Goal: Task Accomplishment & Management: Use online tool/utility

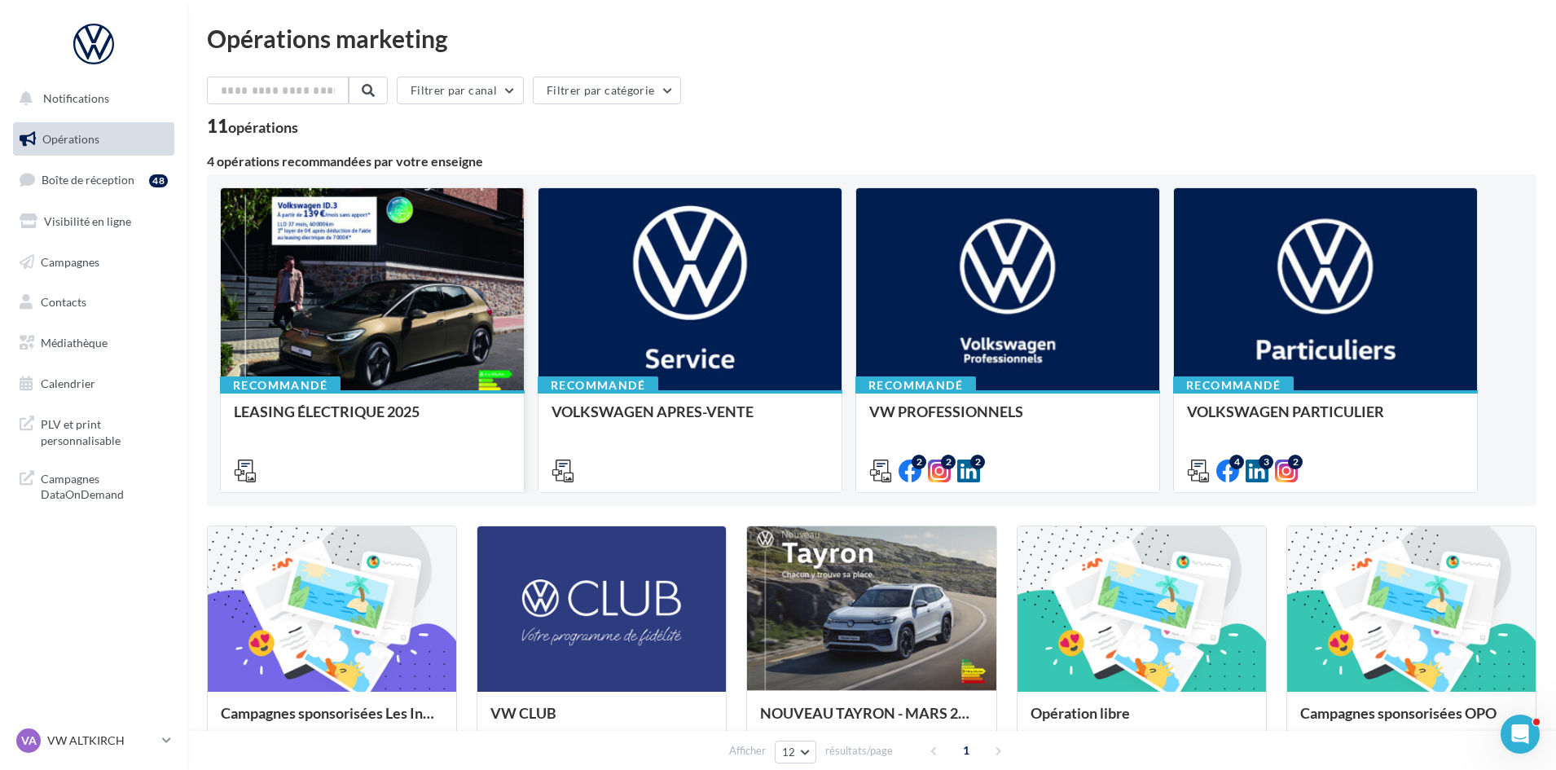
click at [372, 283] on div at bounding box center [372, 290] width 303 height 204
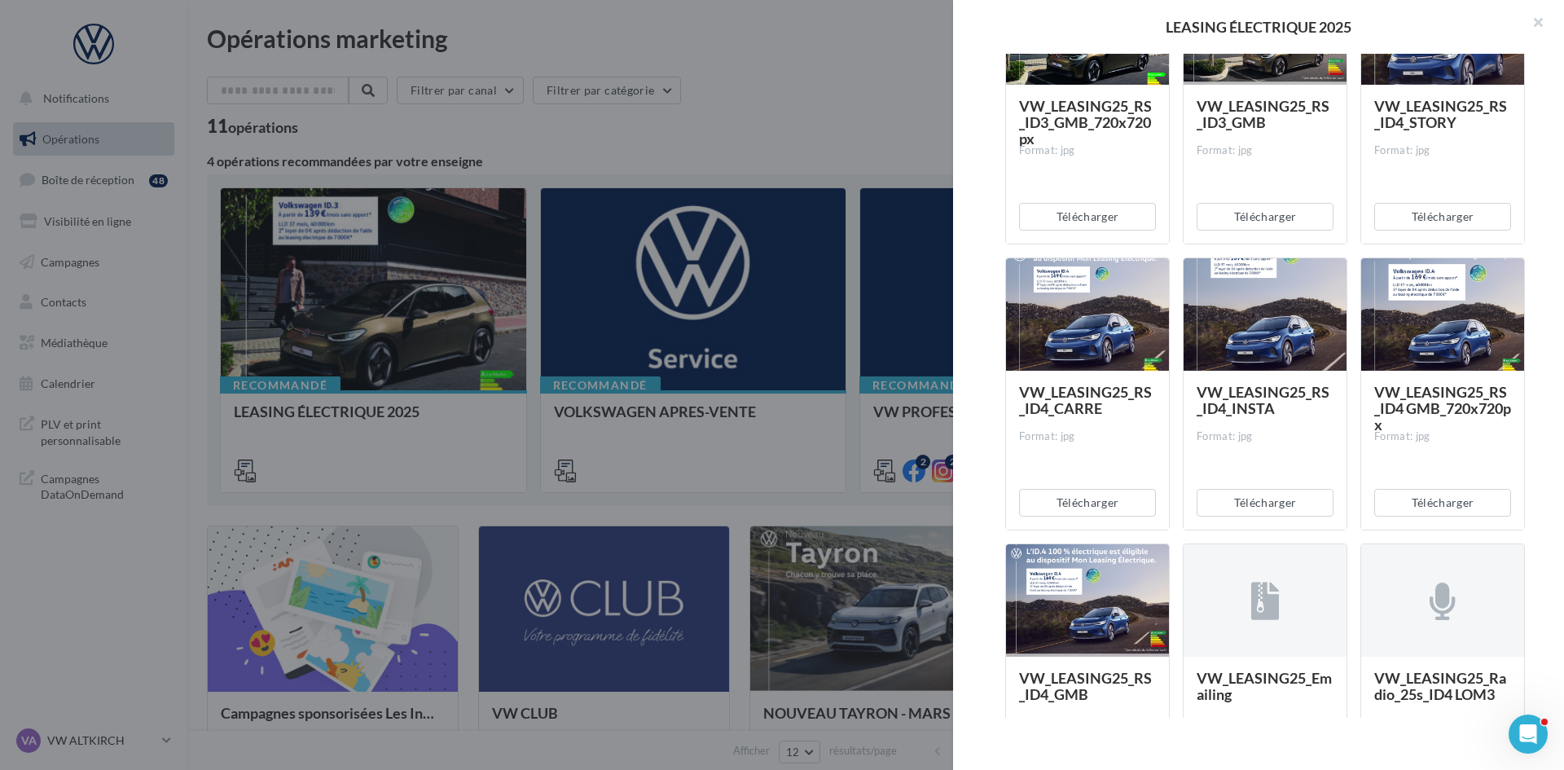
scroll to position [163, 0]
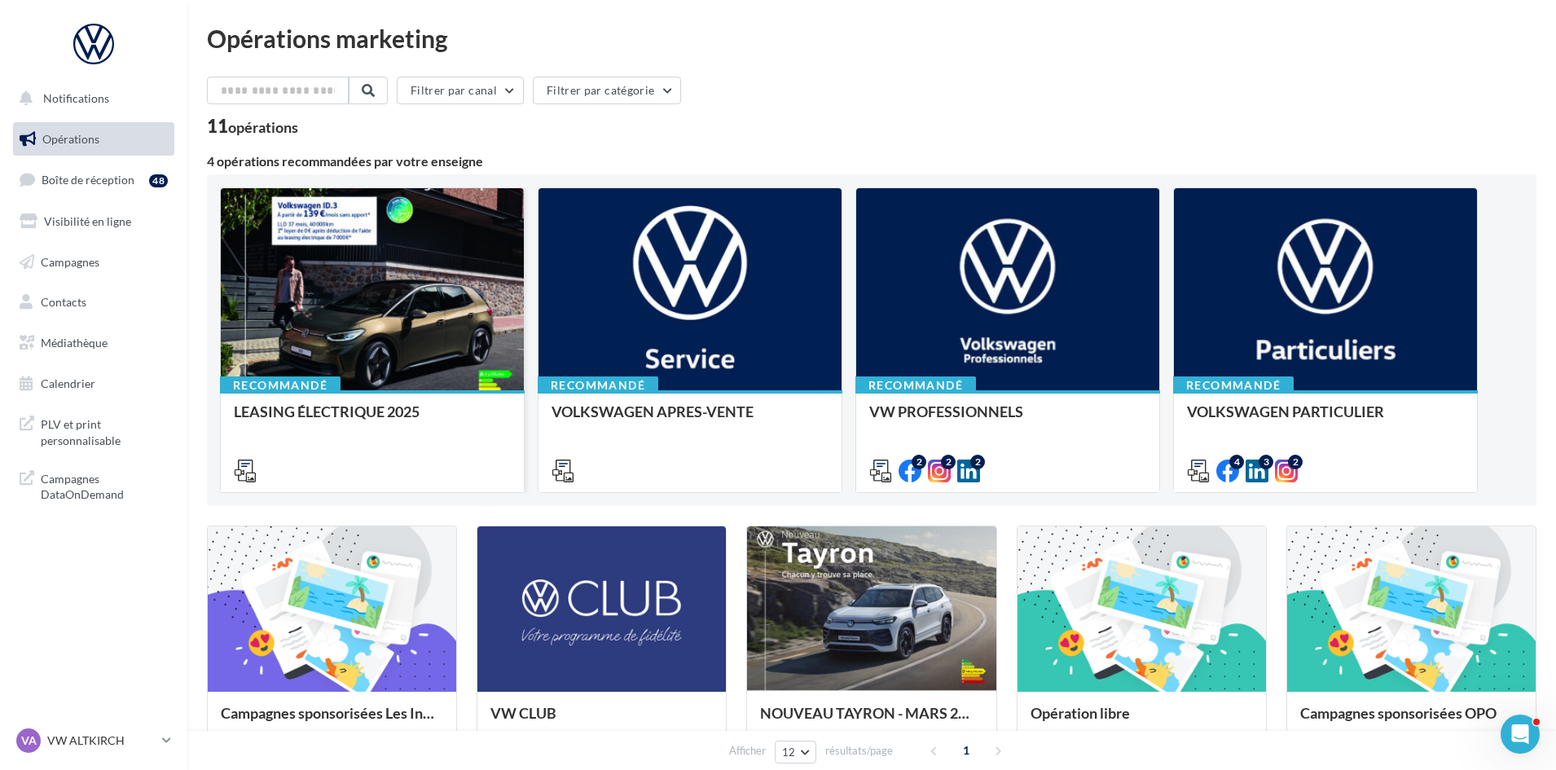
click at [363, 286] on div at bounding box center [372, 290] width 303 height 204
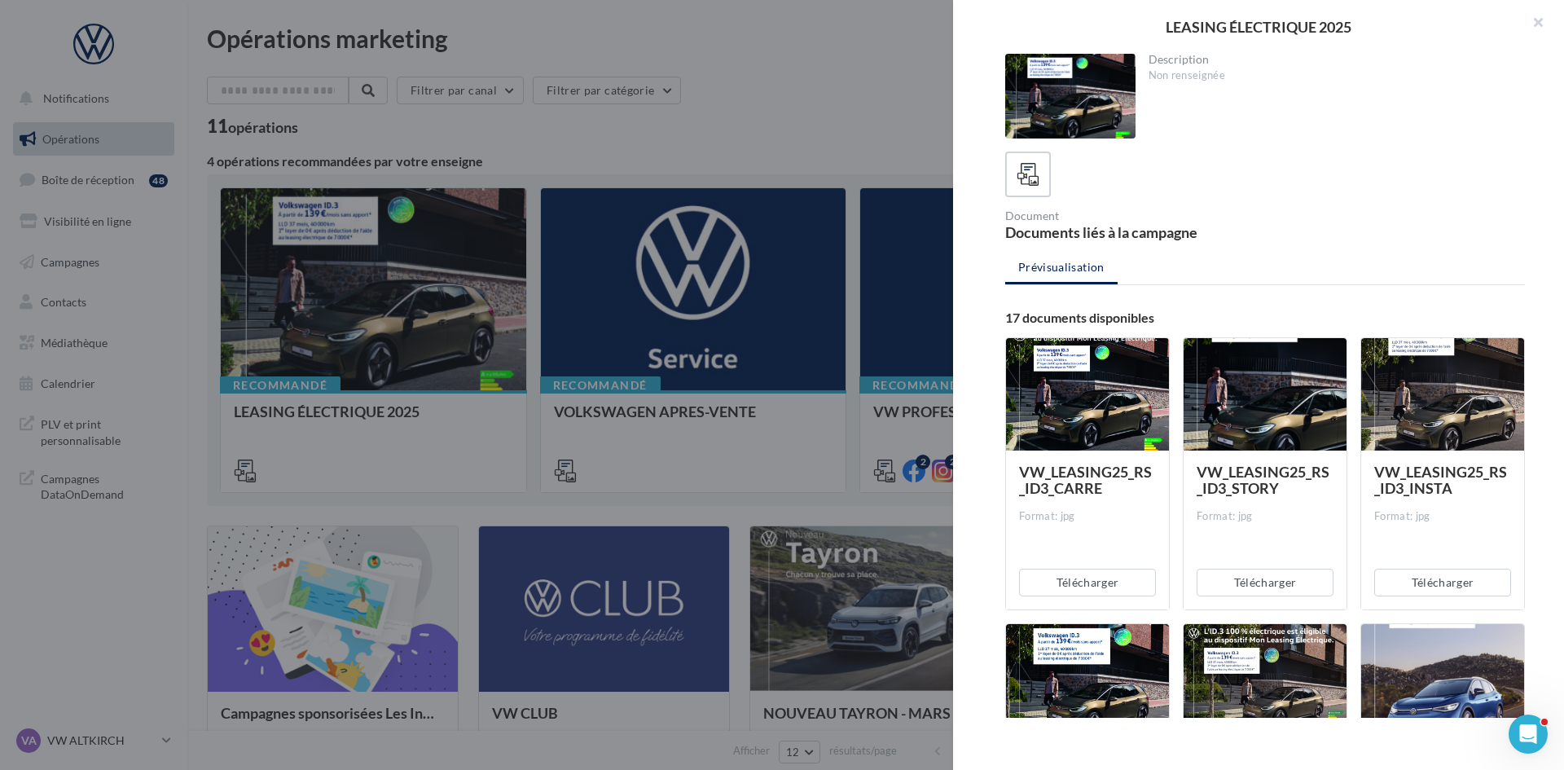
click at [1075, 349] on div at bounding box center [1087, 395] width 163 height 114
click at [1075, 354] on div at bounding box center [1087, 395] width 163 height 114
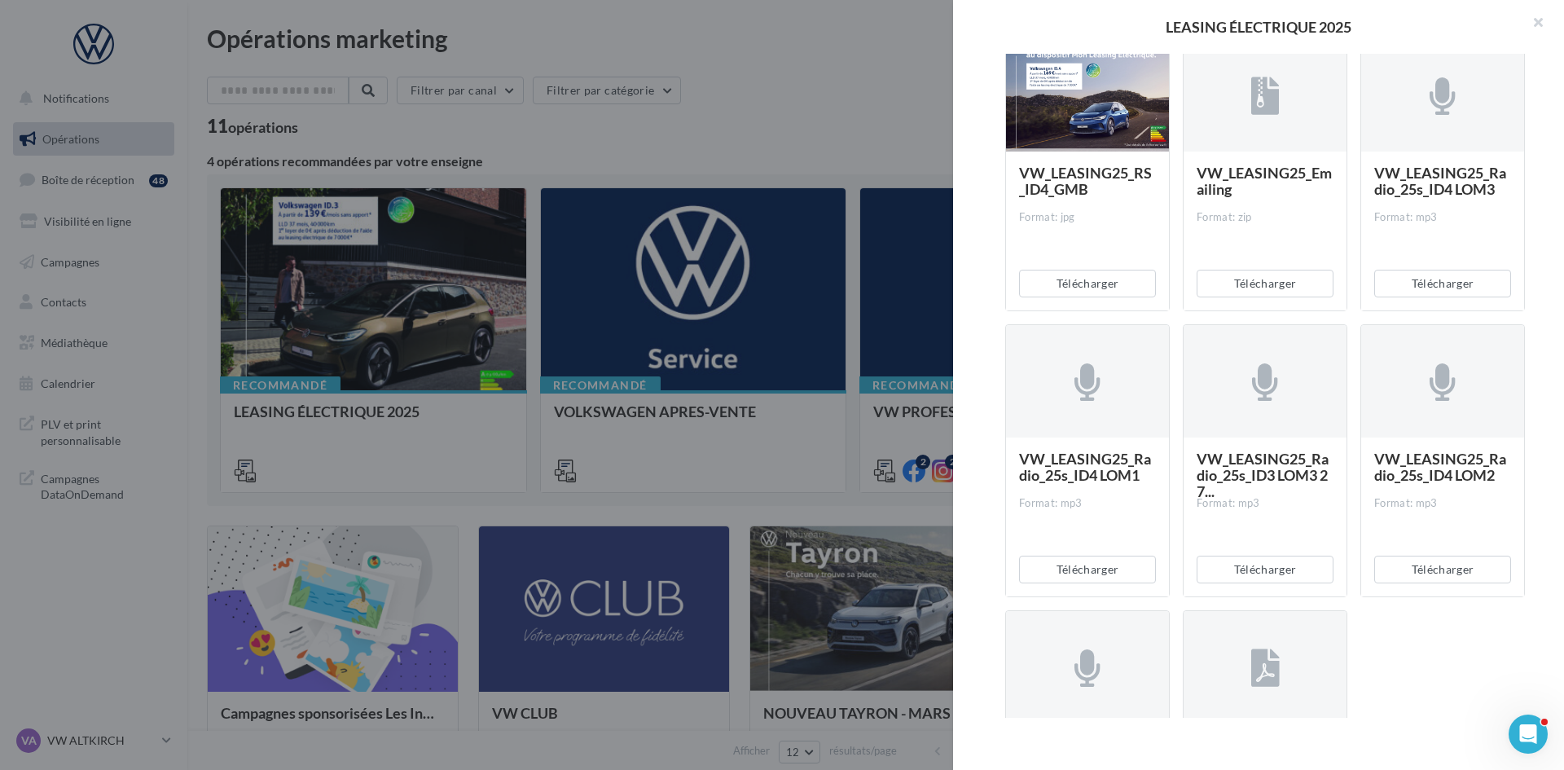
scroll to position [859, 0]
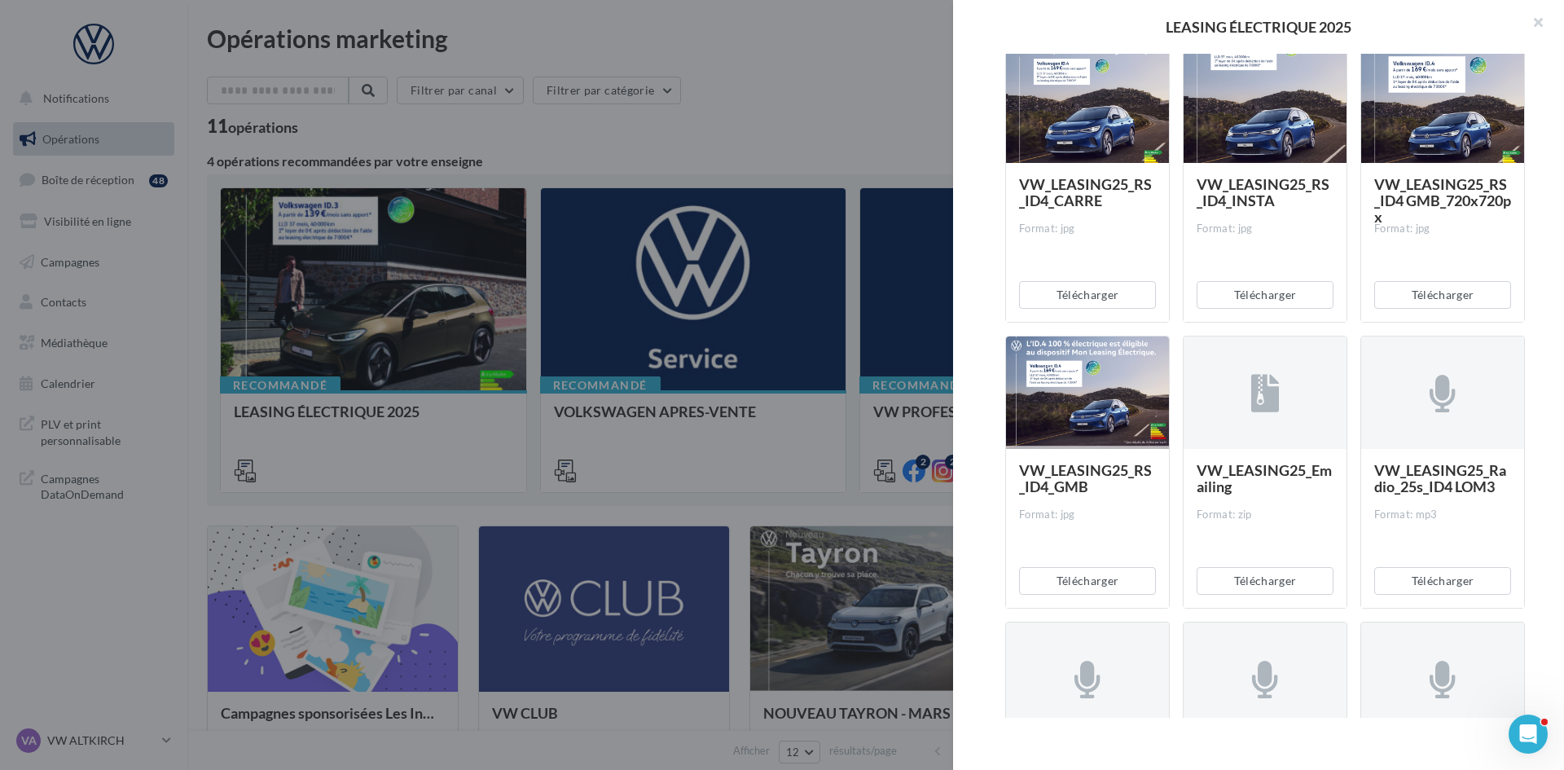
click at [627, 325] on div at bounding box center [782, 385] width 1564 height 770
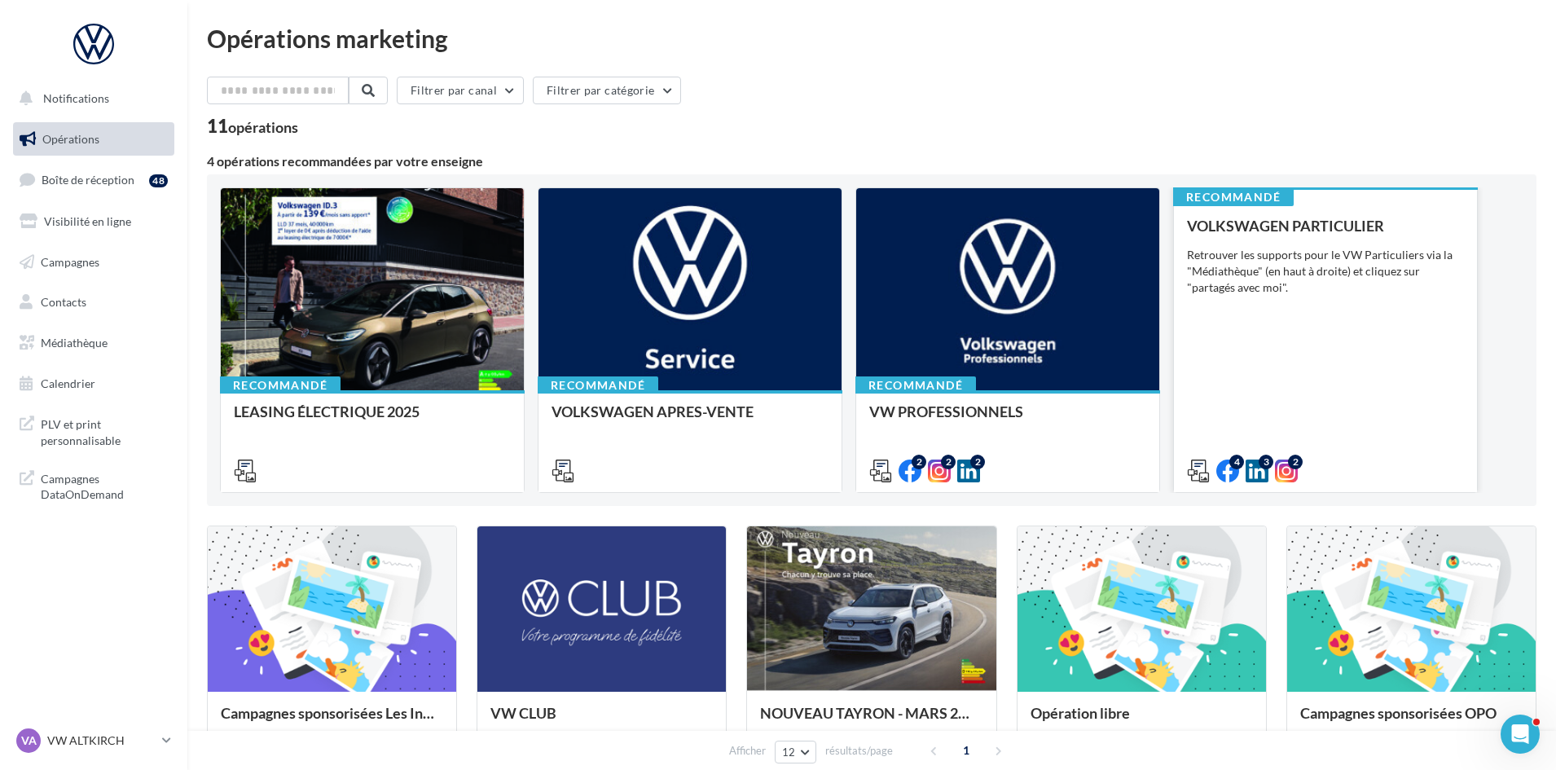
click at [1263, 280] on div "Retrouver les supports pour le VW Particuliers via la "Médiathèque" (en haut à …" at bounding box center [1325, 271] width 277 height 49
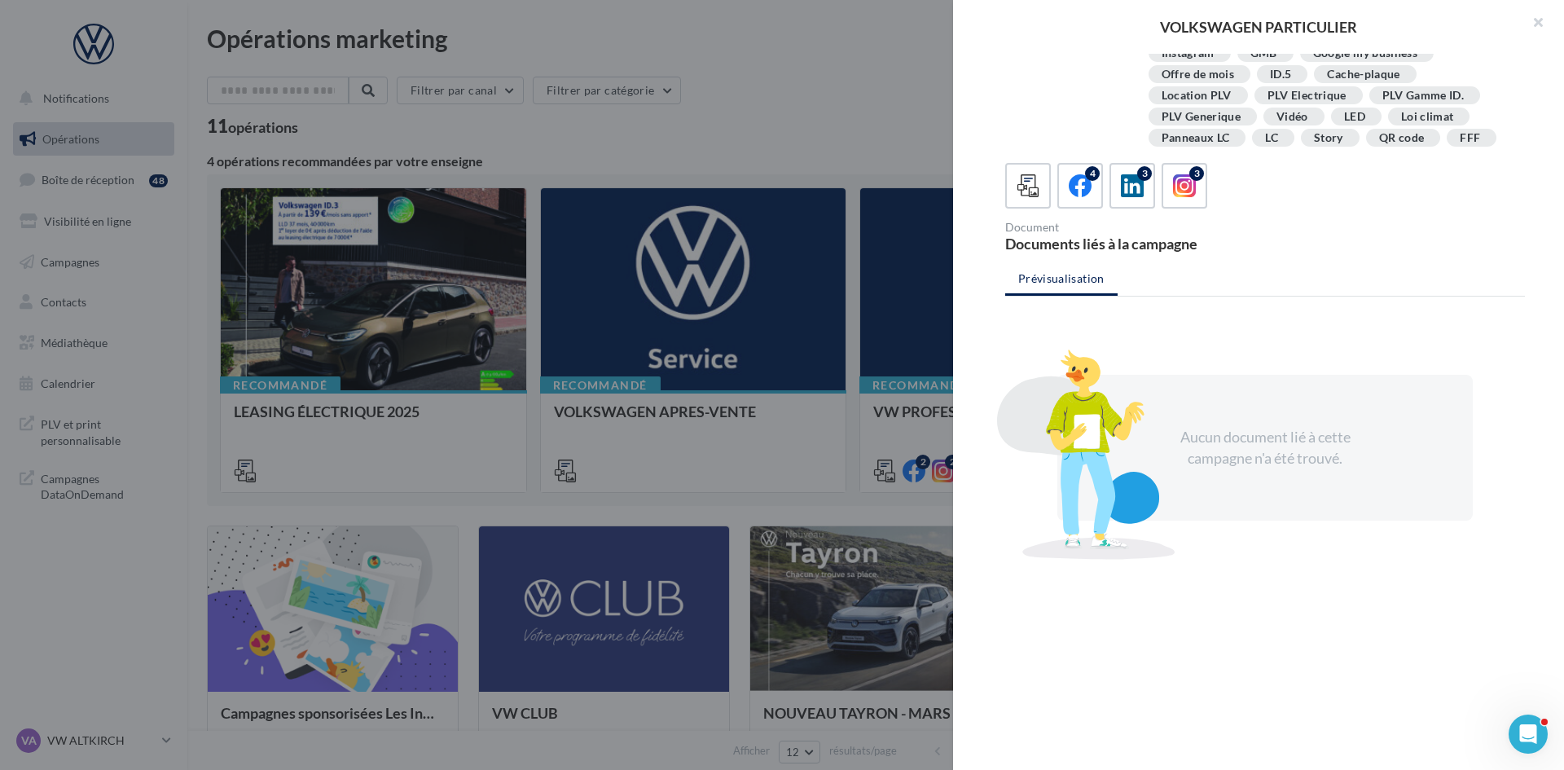
scroll to position [155, 0]
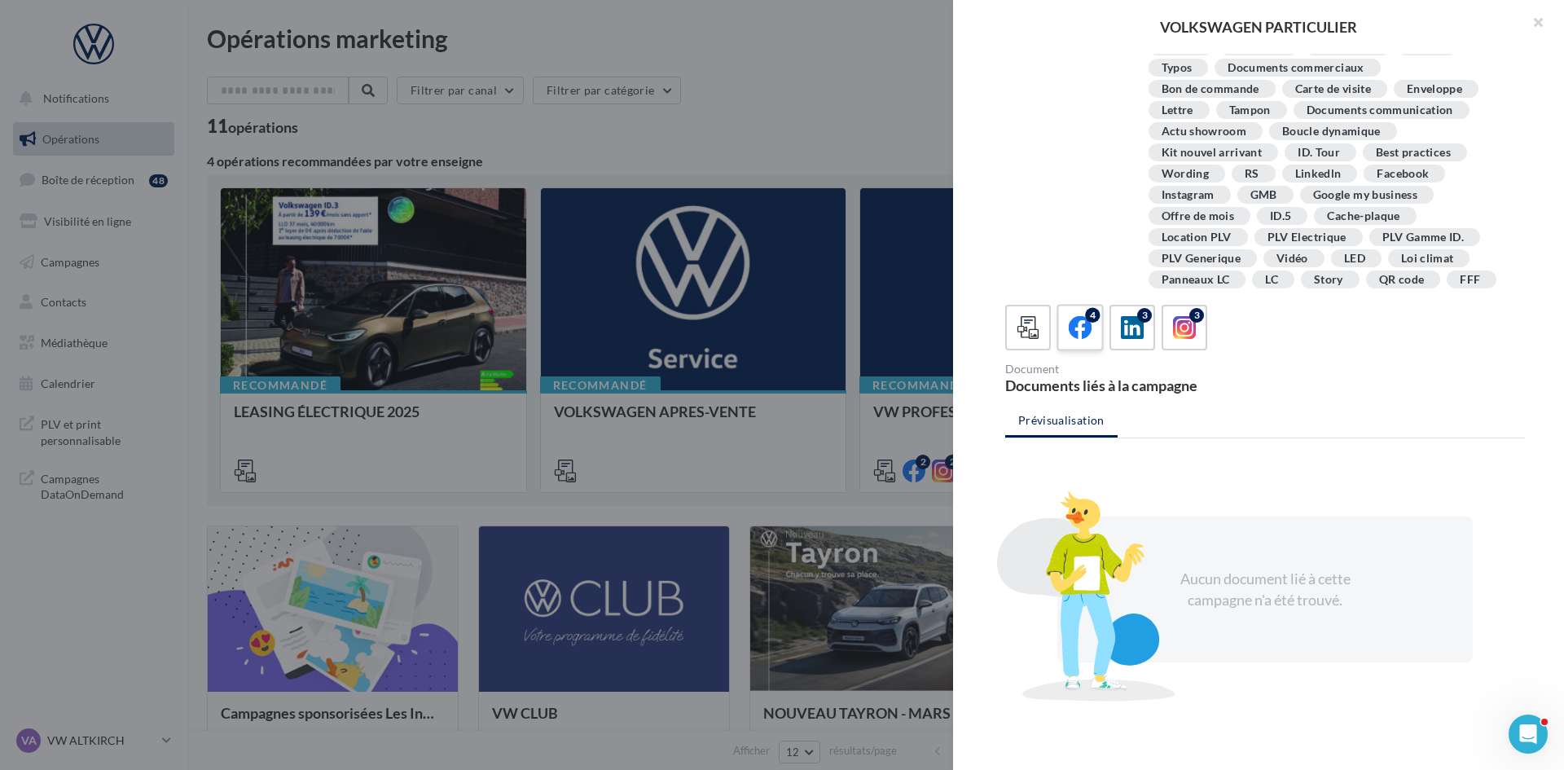
click at [1096, 350] on label "4" at bounding box center [1080, 327] width 46 height 46
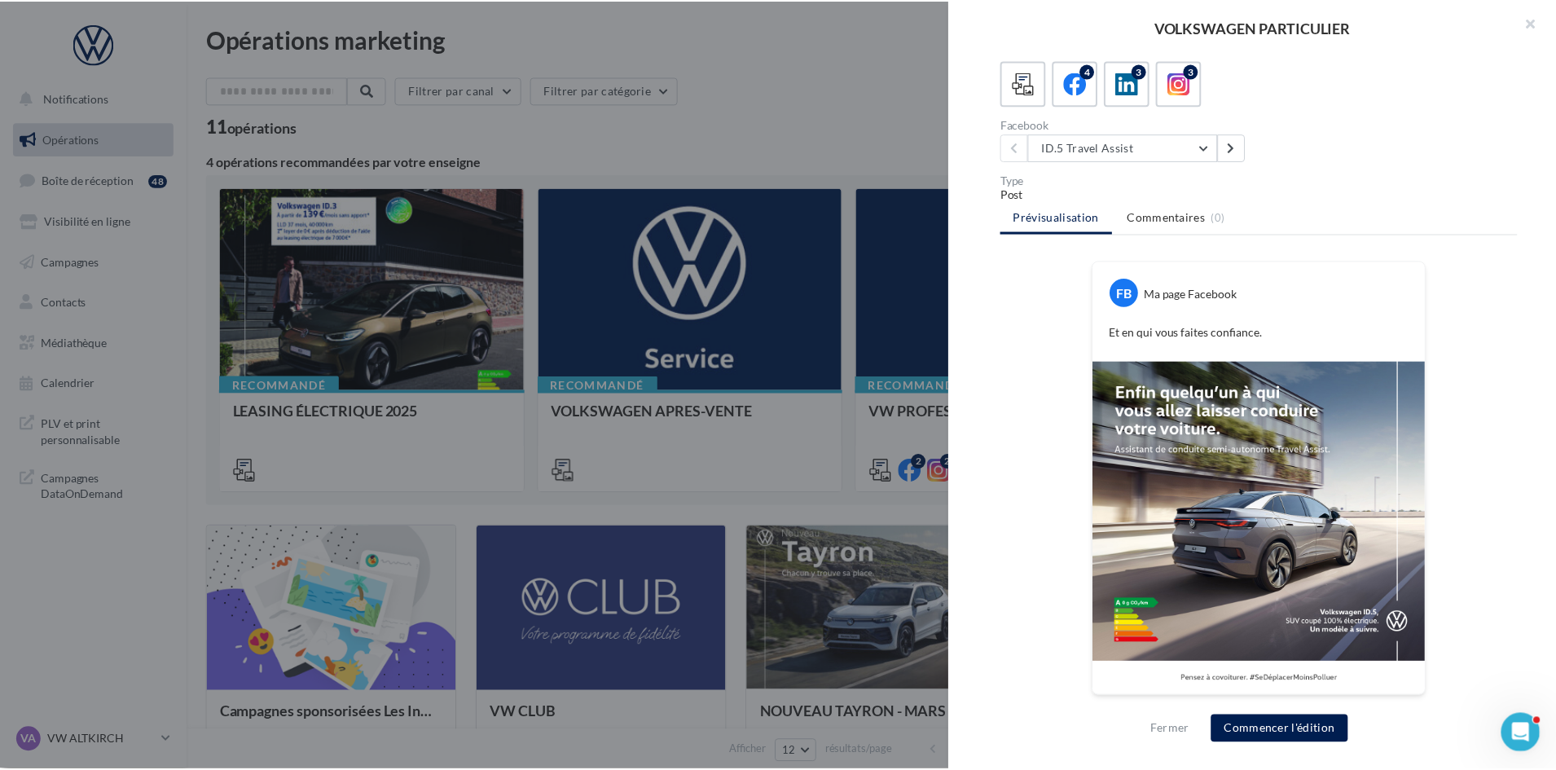
scroll to position [420, 0]
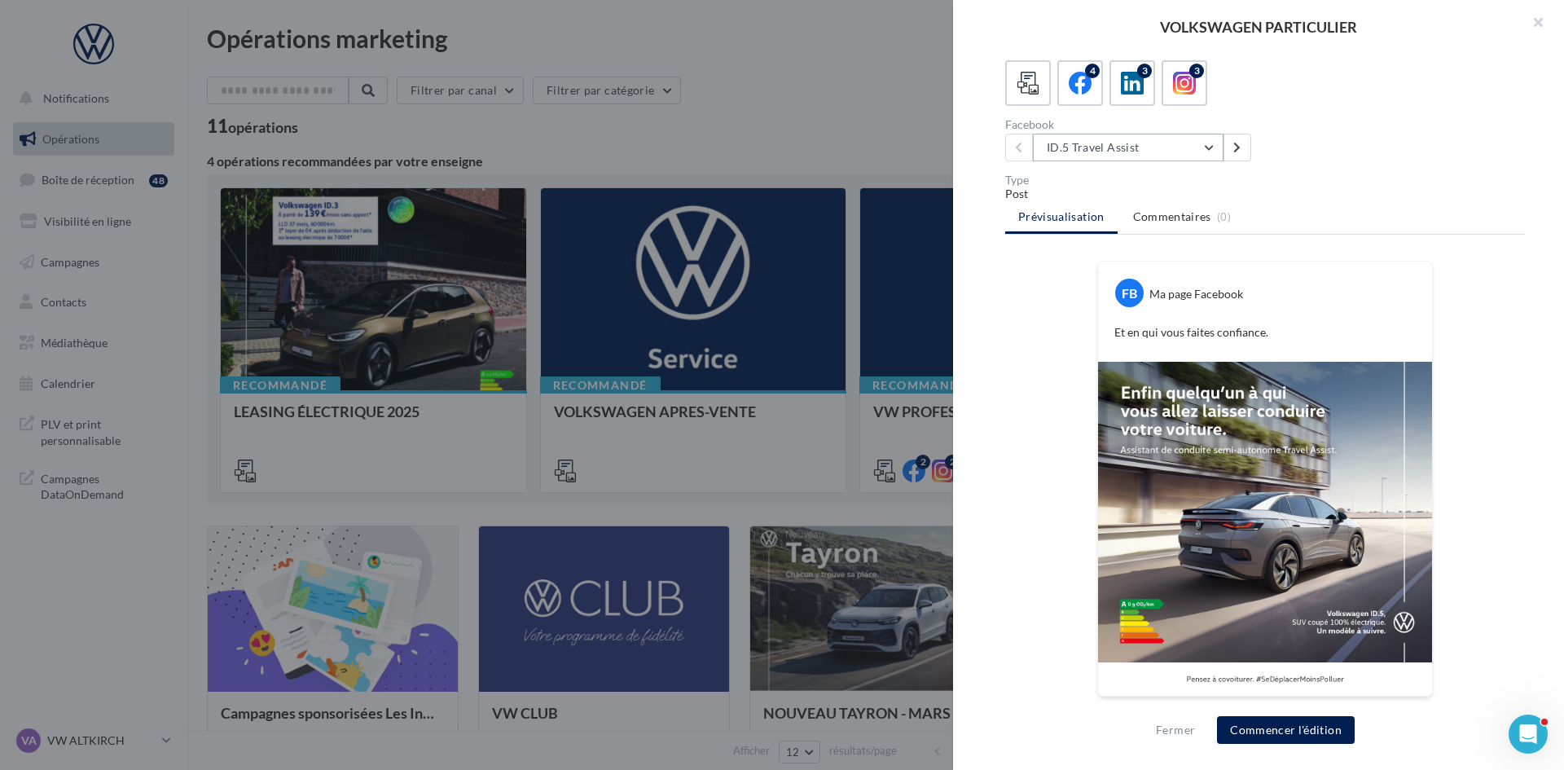
click at [1165, 152] on button "ID.5 Travel Assist" at bounding box center [1128, 148] width 191 height 28
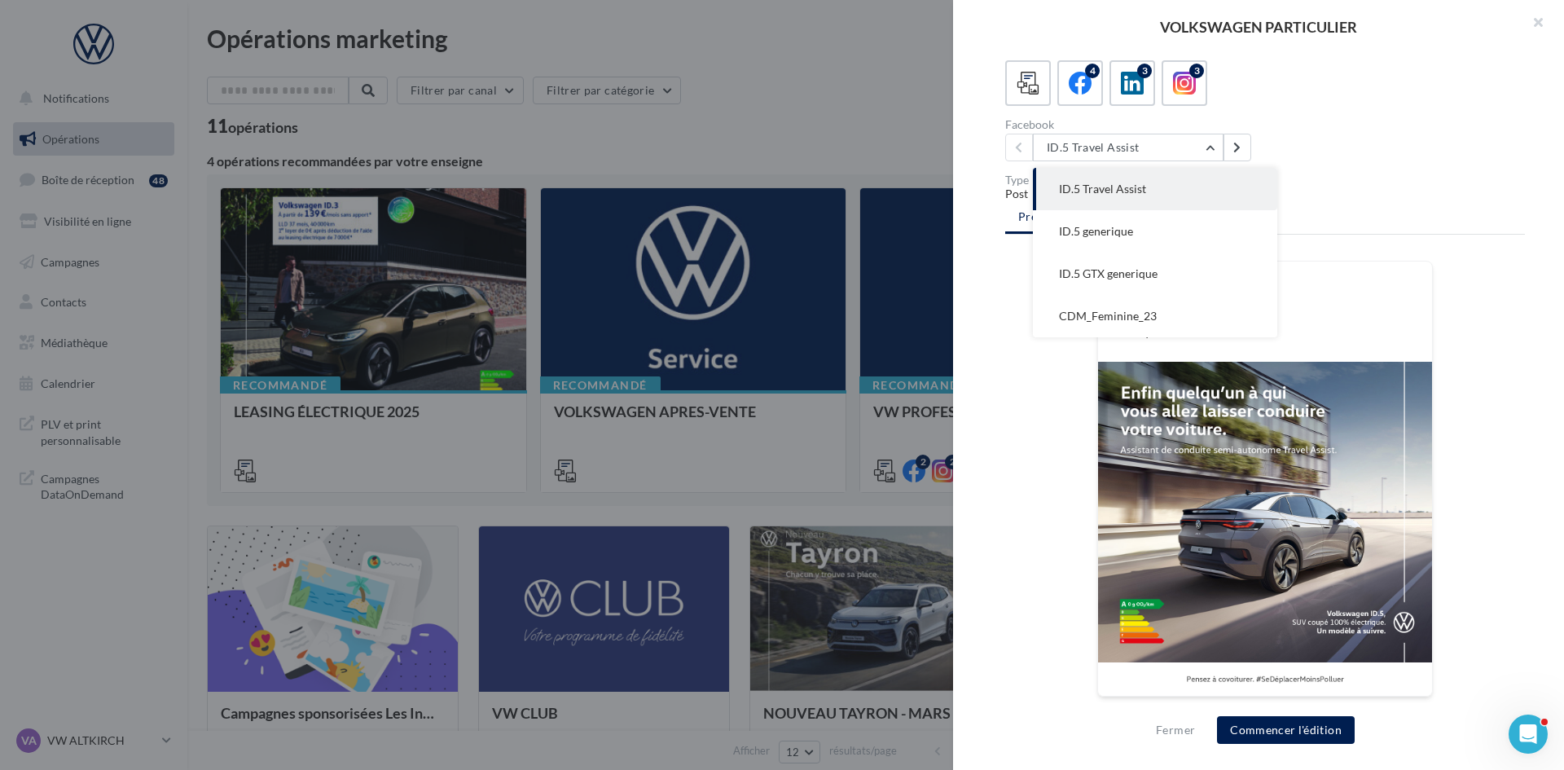
click at [1430, 146] on div "Facebook ID.5 Travel Assist ID.5 Travel Assist ID.5 generique ID.5 GTX generiqu…" at bounding box center [1271, 140] width 533 height 42
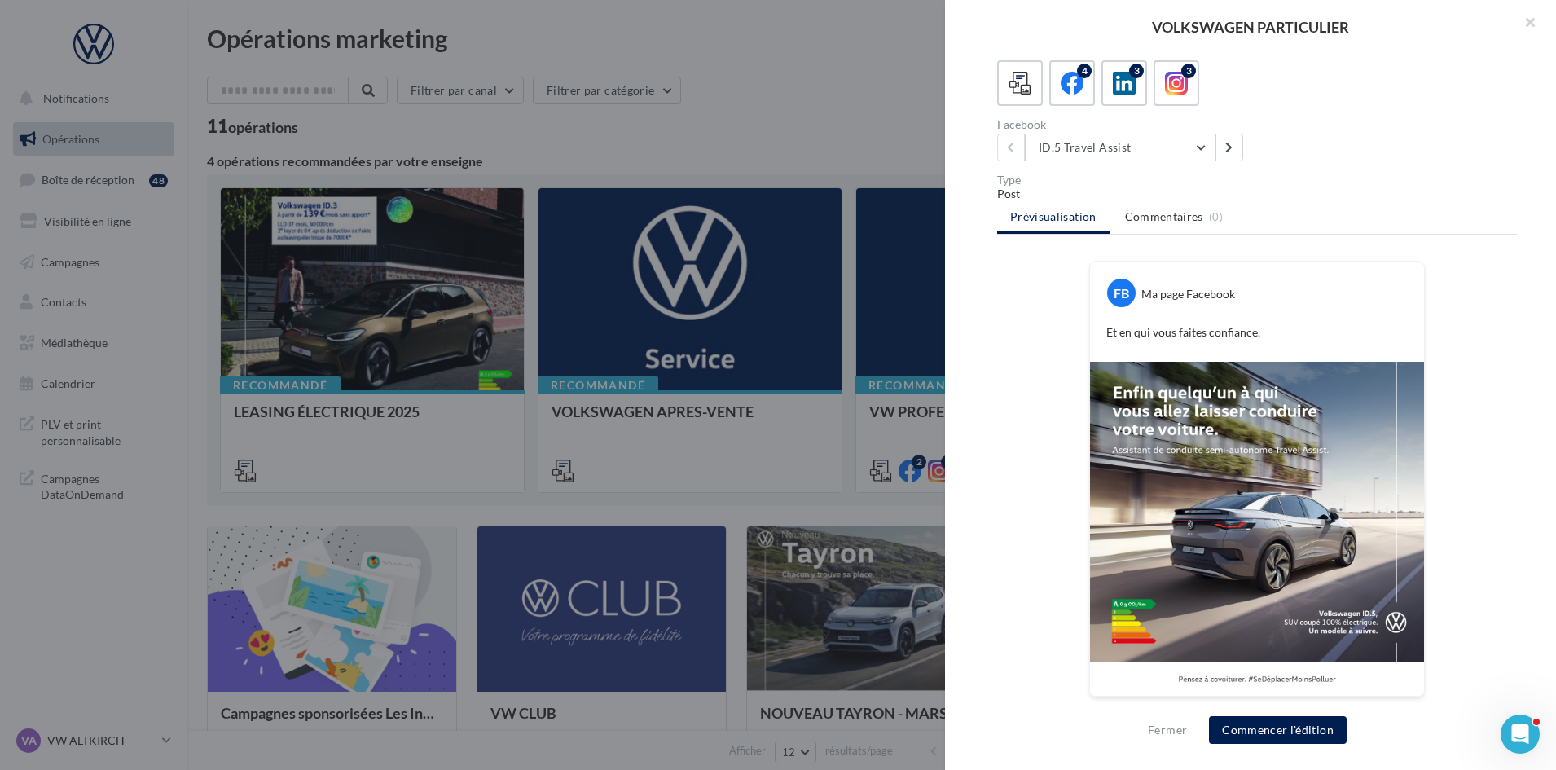
click at [755, 90] on div at bounding box center [778, 385] width 1556 height 770
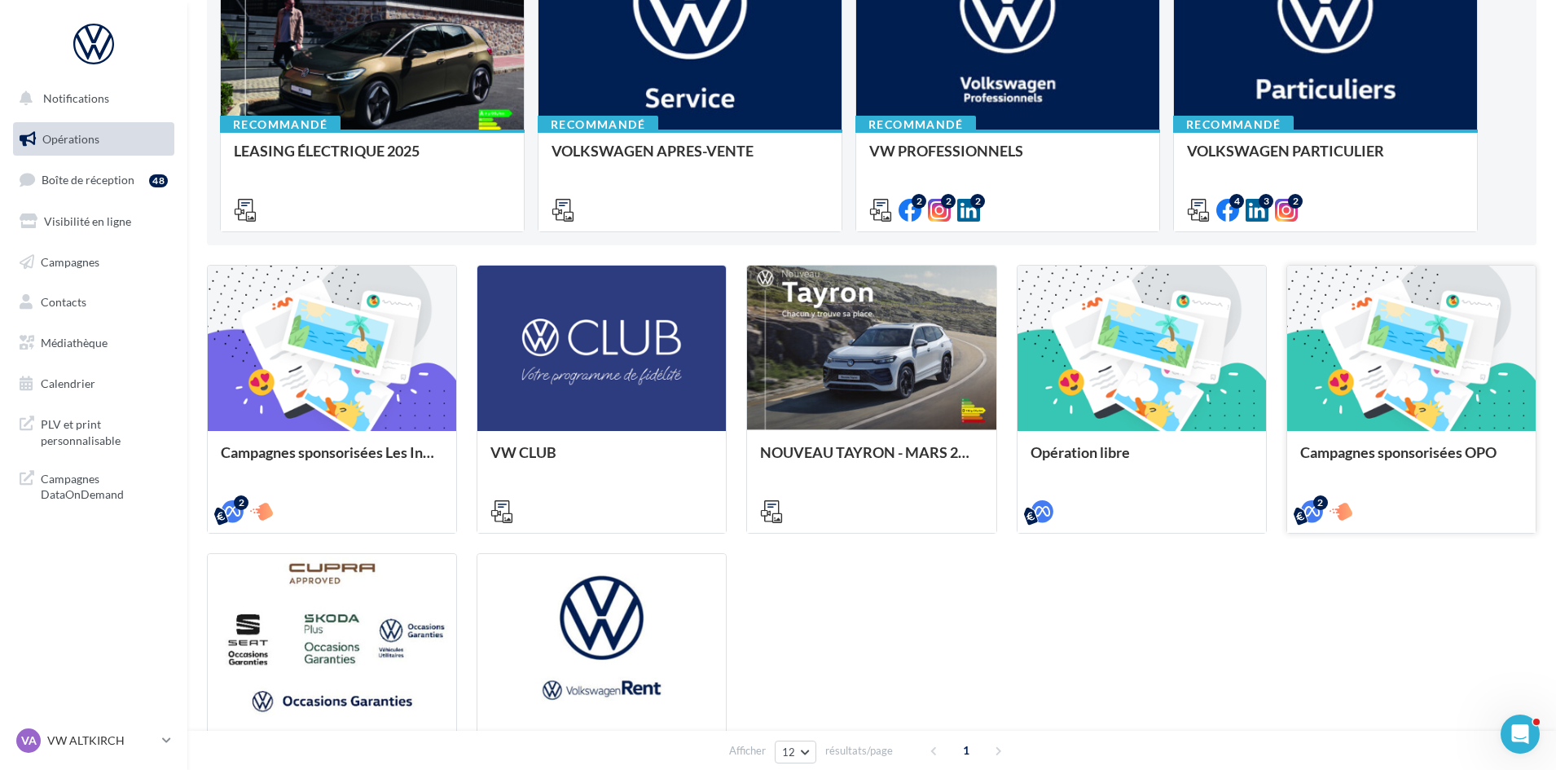
scroll to position [81, 0]
